Goal: Information Seeking & Learning: Learn about a topic

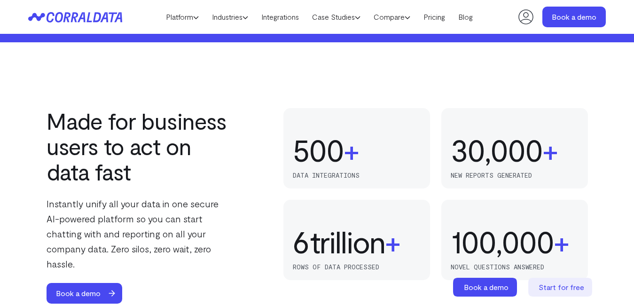
scroll to position [591, 0]
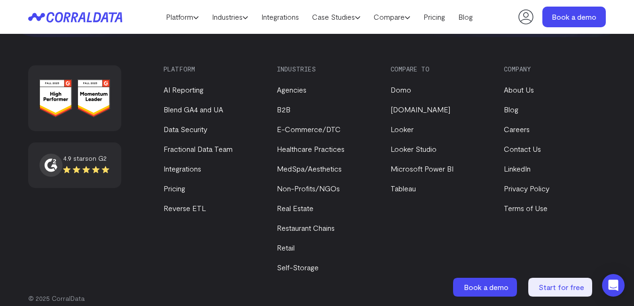
scroll to position [3835, 0]
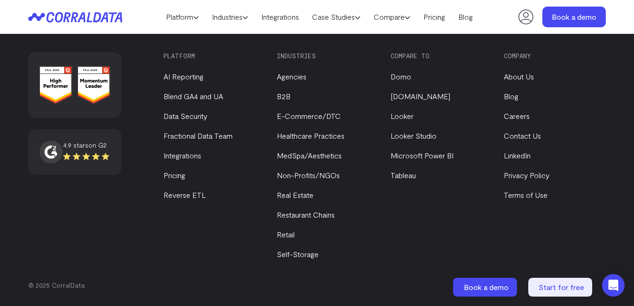
drag, startPoint x: 45, startPoint y: 81, endPoint x: 288, endPoint y: 140, distance: 250.2
click at [490, 240] on div "Compare to Domo Funnel.io Looker Looker Studio Microsoft Power BI Tableau" at bounding box center [442, 156] width 102 height 208
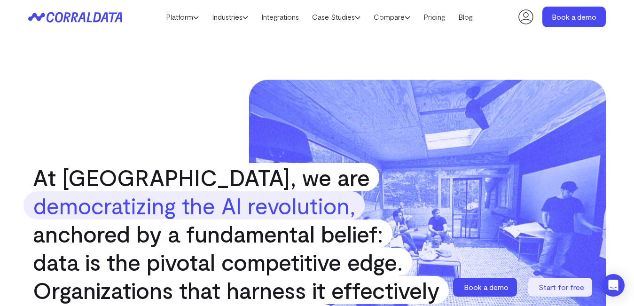
scroll to position [94, 0]
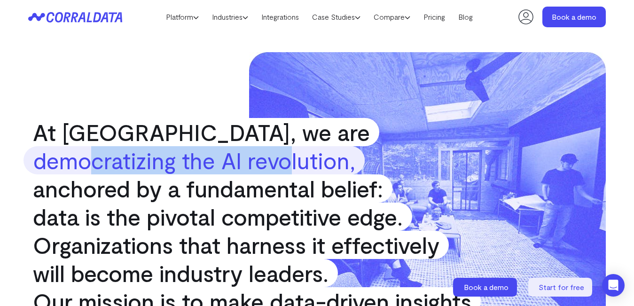
drag, startPoint x: 190, startPoint y: 163, endPoint x: 291, endPoint y: 171, distance: 101.4
click at [290, 170] on strong "democratizing the AI revolution," at bounding box center [194, 160] width 341 height 28
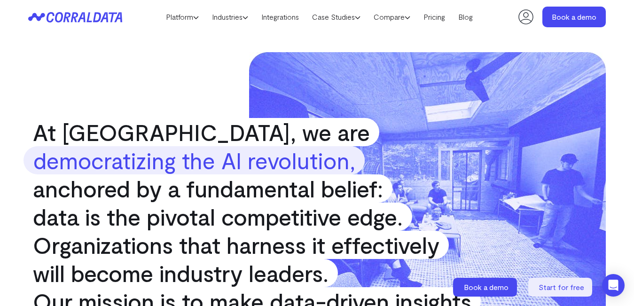
click at [303, 190] on span "anchored by a fundamental belief:" at bounding box center [208, 188] width 369 height 28
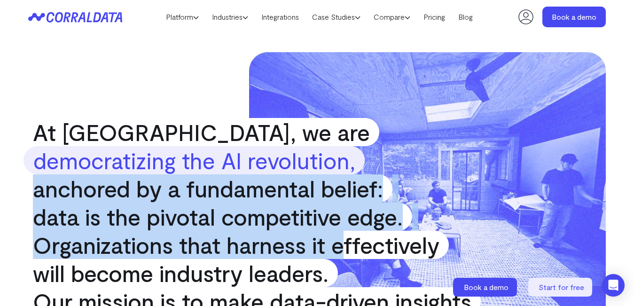
drag, startPoint x: 6, startPoint y: 180, endPoint x: 350, endPoint y: 243, distance: 350.3
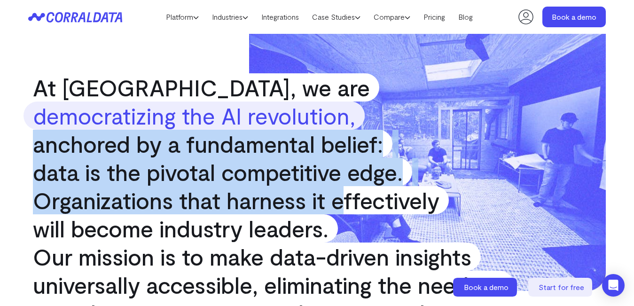
scroll to position [188, 0]
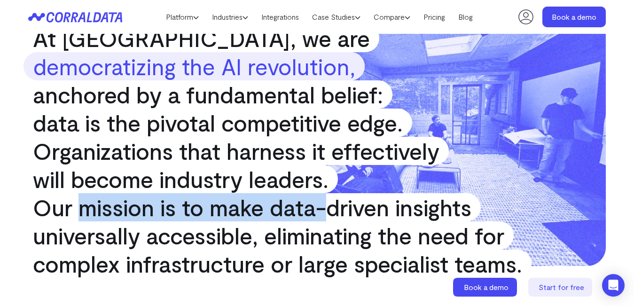
drag, startPoint x: 155, startPoint y: 200, endPoint x: 389, endPoint y: 230, distance: 236.5
click at [377, 225] on p "At [GEOGRAPHIC_DATA], we are democratizing the AI revolution, anchored by a fun…" at bounding box center [317, 151] width 587 height 254
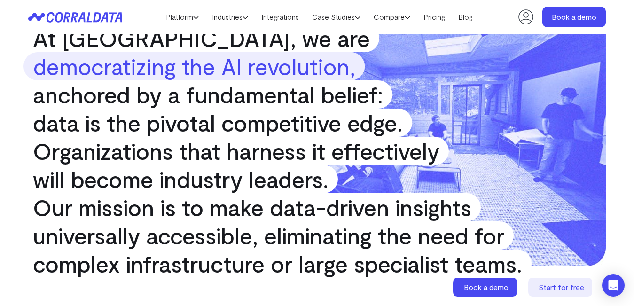
click at [390, 230] on span "universally accessible, eliminating the need for" at bounding box center [269, 235] width 490 height 28
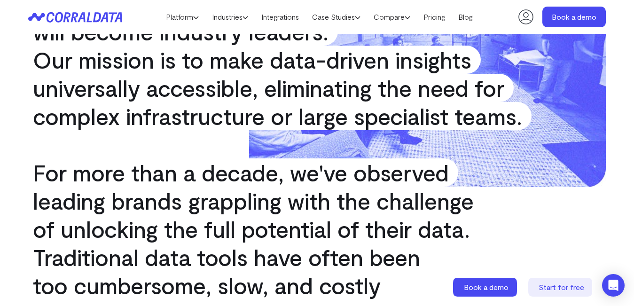
scroll to position [423, 0]
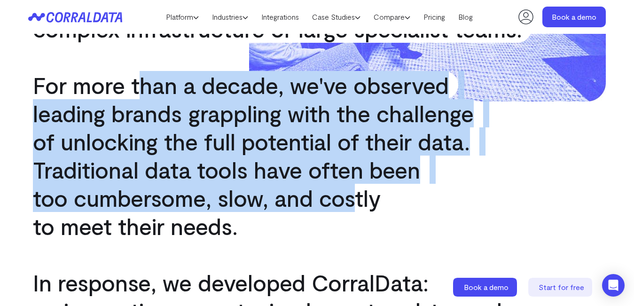
drag, startPoint x: 201, startPoint y: 99, endPoint x: 391, endPoint y: 212, distance: 221.8
click at [380, 205] on p "For more than a decade, we've observed leading brands grappling with the challe…" at bounding box center [317, 155] width 587 height 169
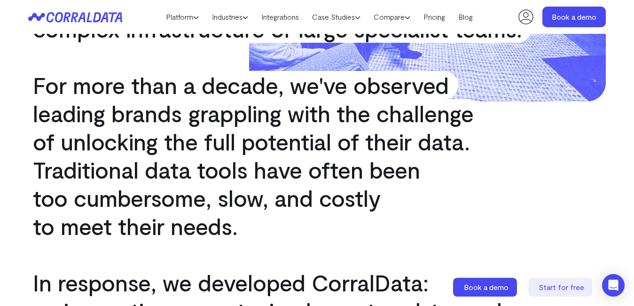
click at [399, 216] on p "For more than a decade, we've observed leading brands grappling with the challe…" at bounding box center [317, 155] width 587 height 169
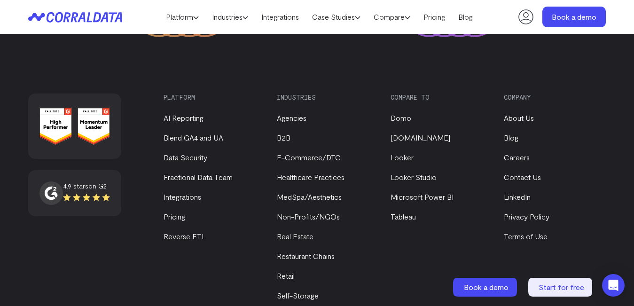
scroll to position [1379, 0]
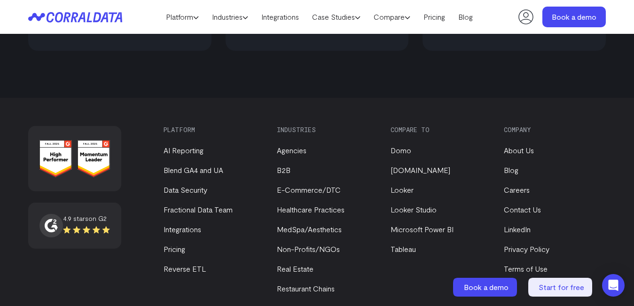
scroll to position [715, 0]
